Goal: Register for event/course

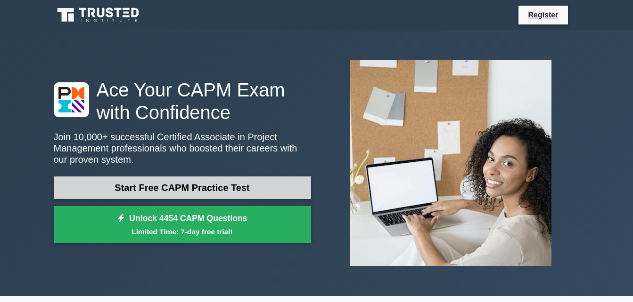
click at [217, 180] on link "Start Free CAPM Practice Test" at bounding box center [182, 188] width 257 height 23
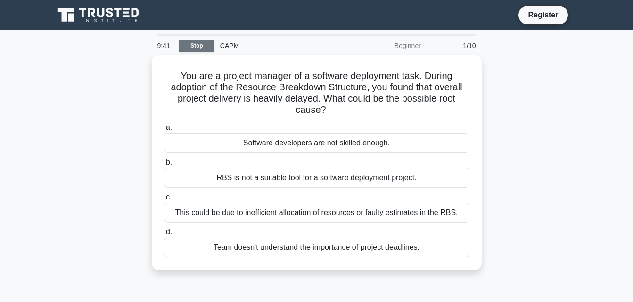
click at [196, 43] on link "Stop" at bounding box center [196, 46] width 35 height 12
